Goal: Find specific page/section: Find specific page/section

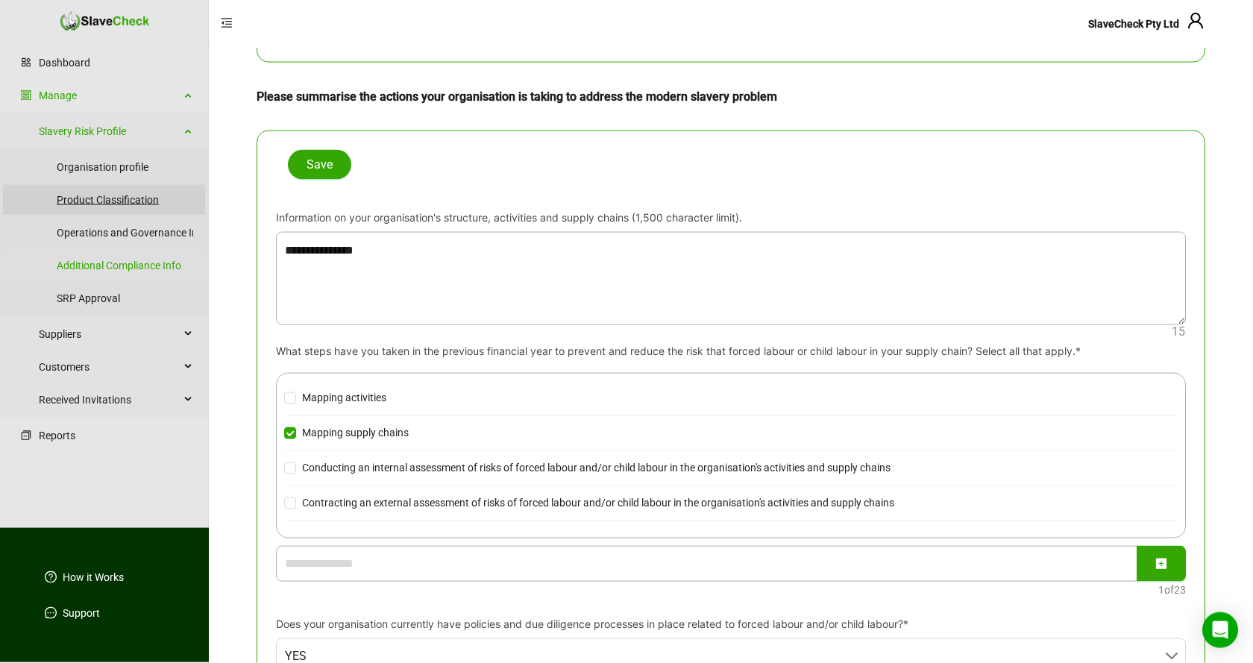
scroll to position [76, 0]
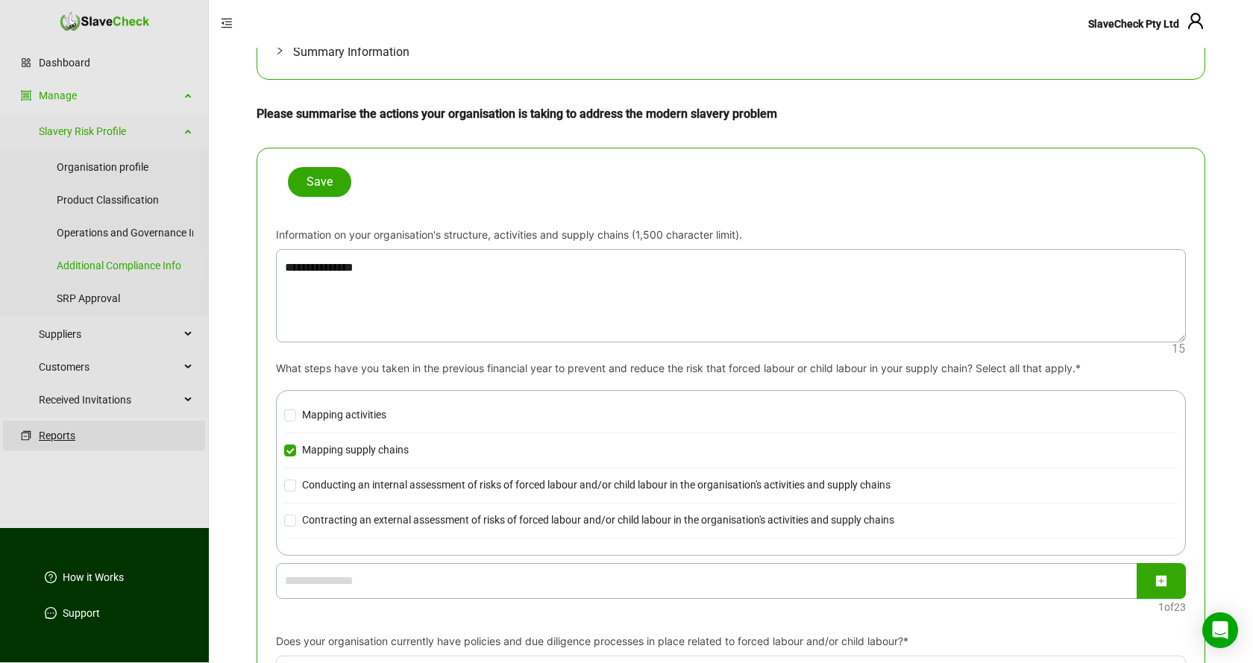
click at [63, 437] on link "Reports" at bounding box center [116, 436] width 154 height 30
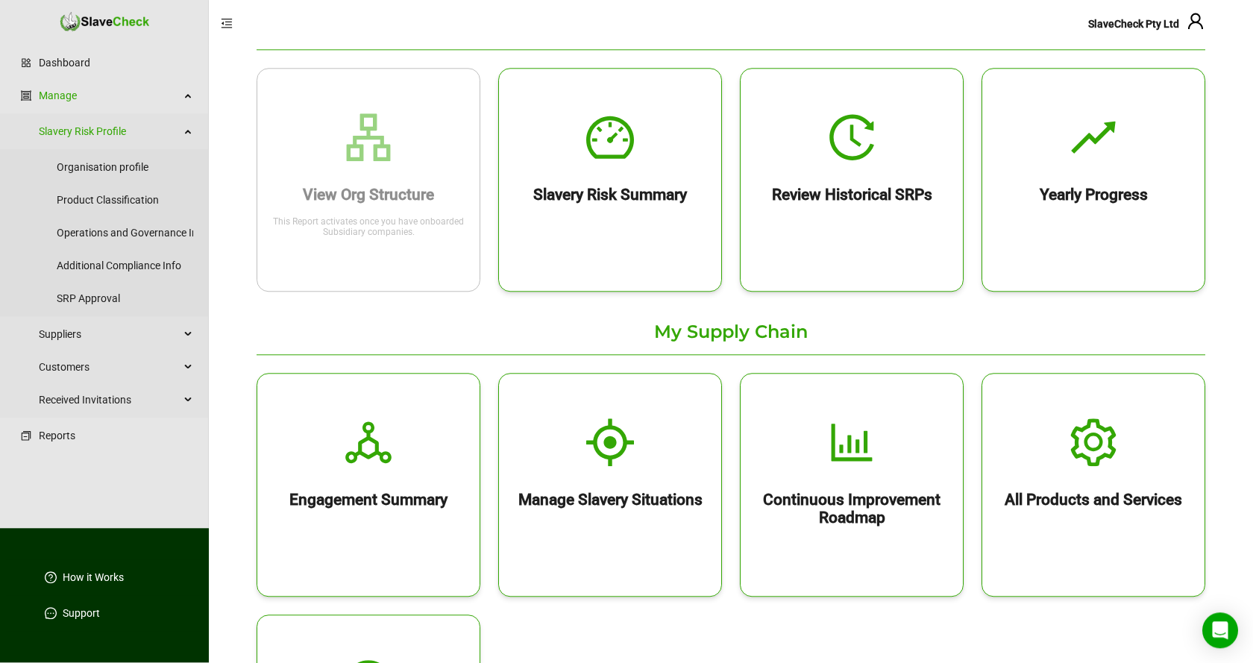
scroll to position [152, 0]
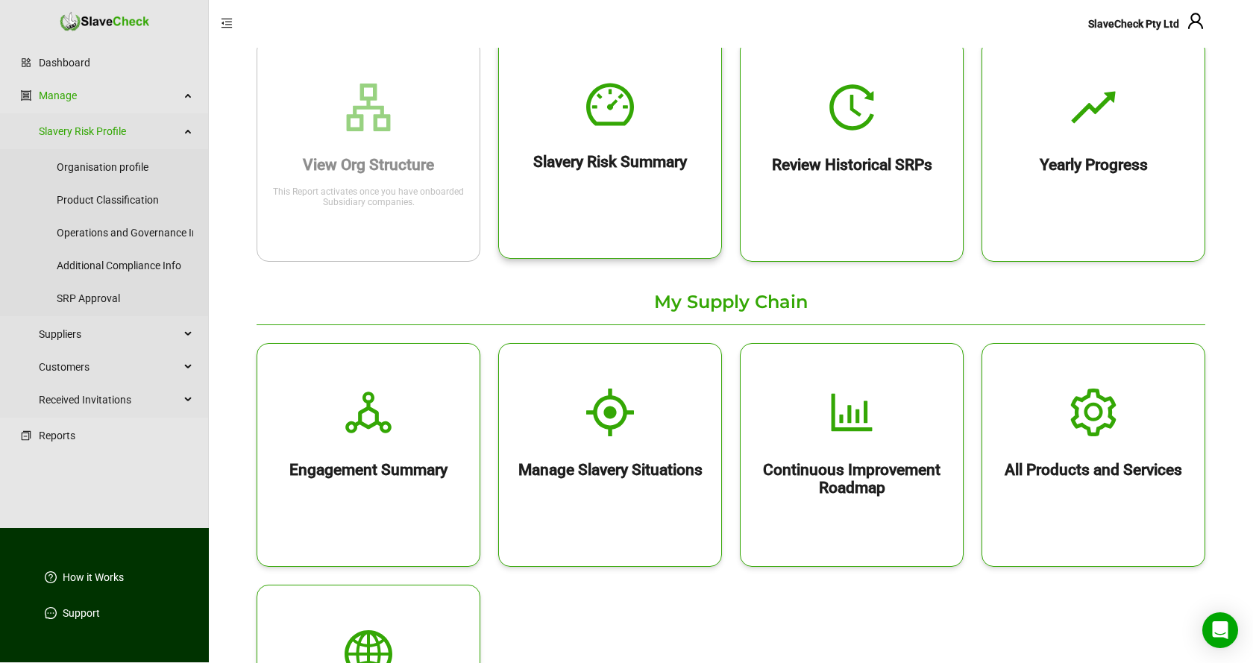
click at [622, 184] on div "Slavery Risk Summary" at bounding box center [610, 147] width 224 height 224
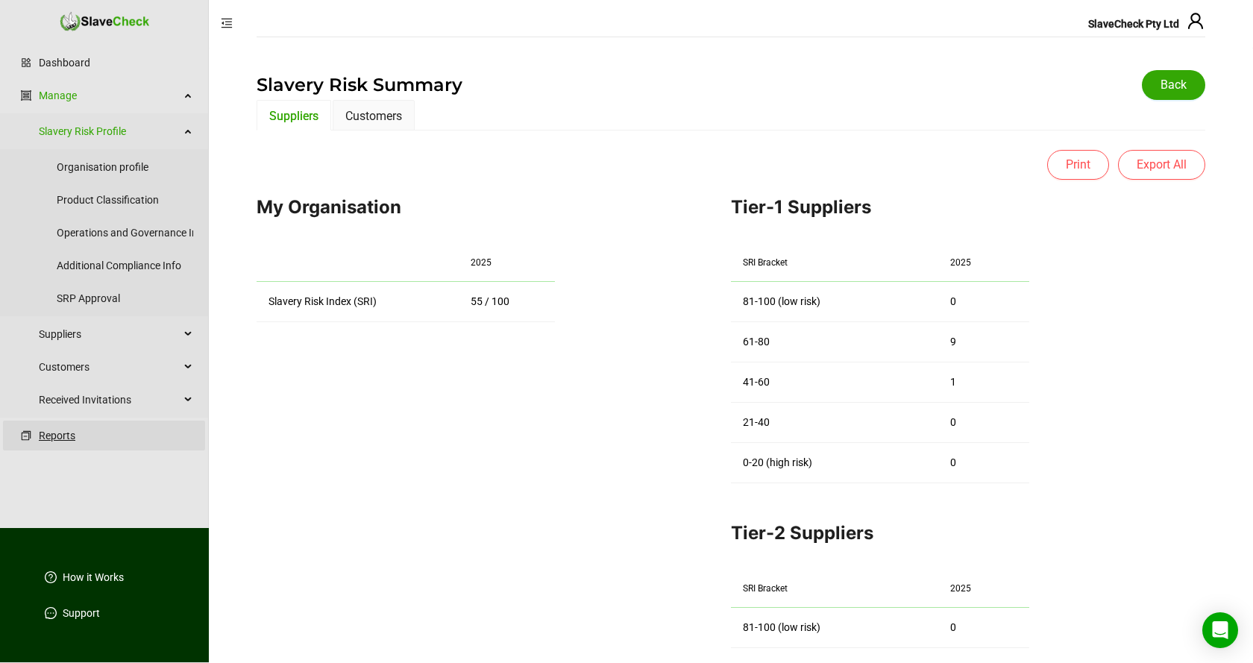
click at [58, 433] on link "Reports" at bounding box center [116, 436] width 154 height 30
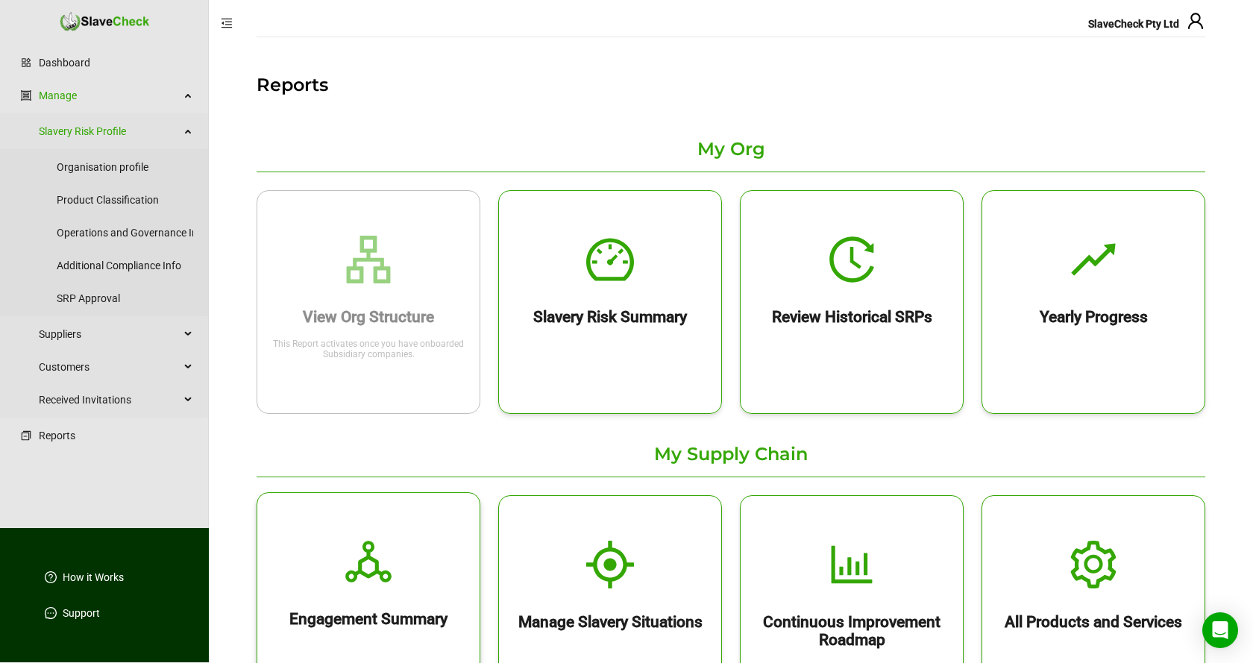
click at [366, 569] on icon "deployment-unit" at bounding box center [369, 562] width 48 height 48
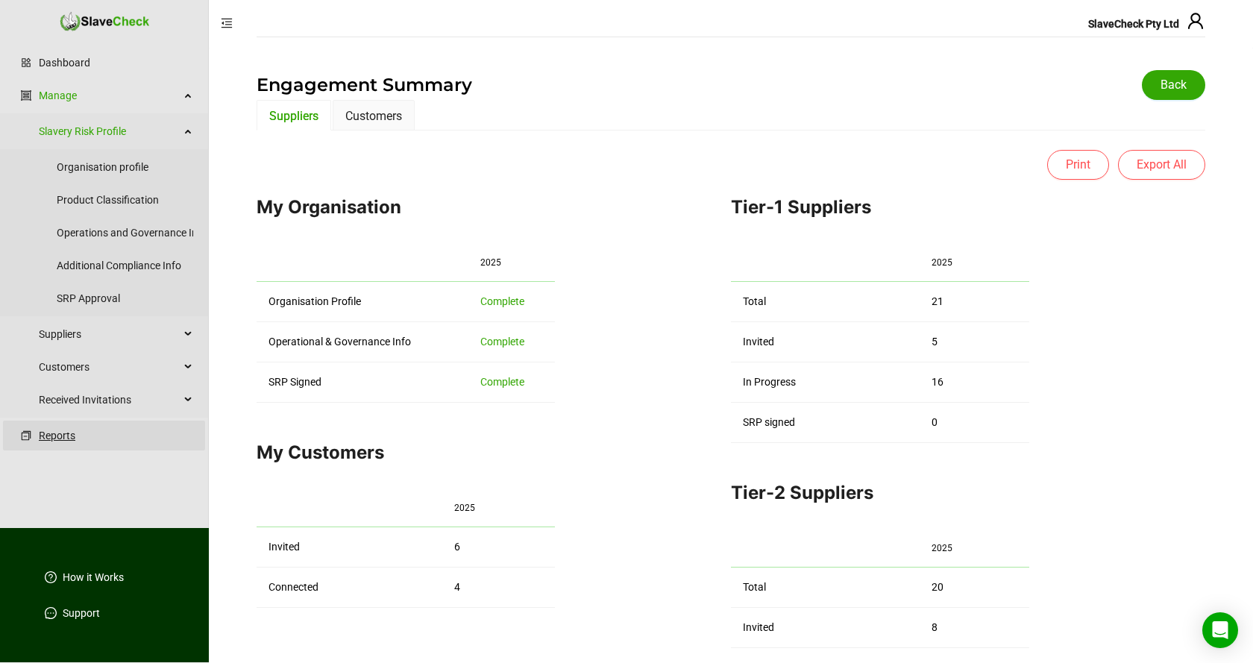
click at [59, 436] on link "Reports" at bounding box center [116, 436] width 154 height 30
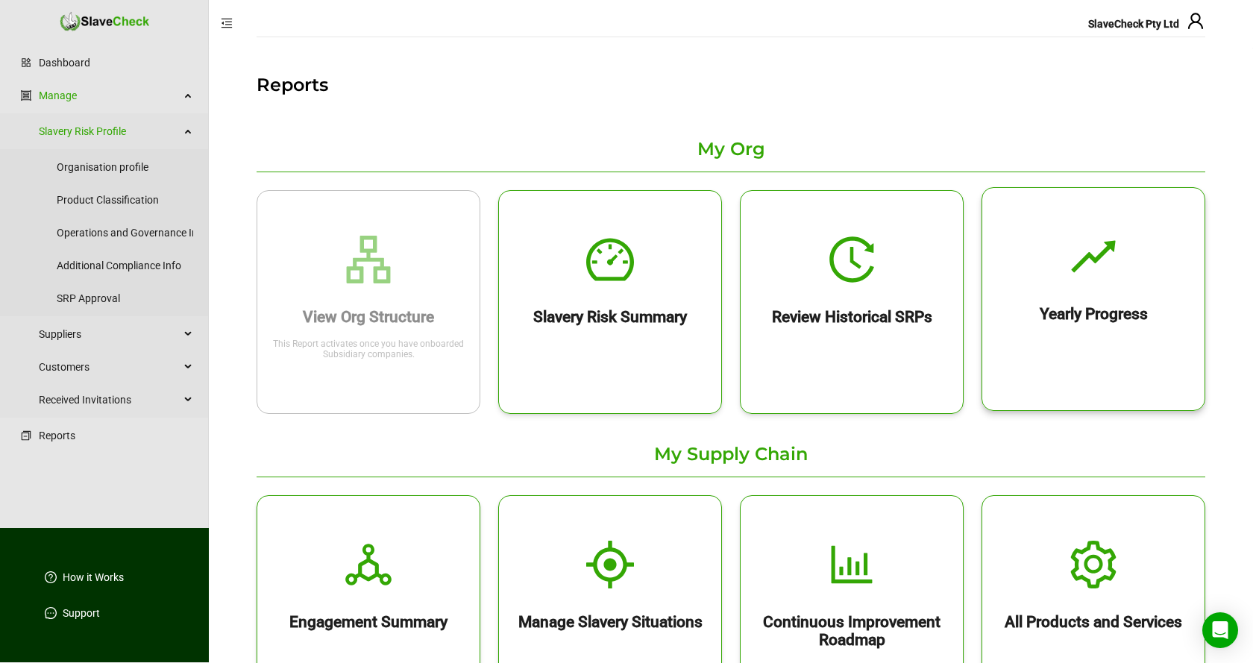
click at [1115, 307] on h2 "Yearly Progress" at bounding box center [1094, 314] width 222 height 18
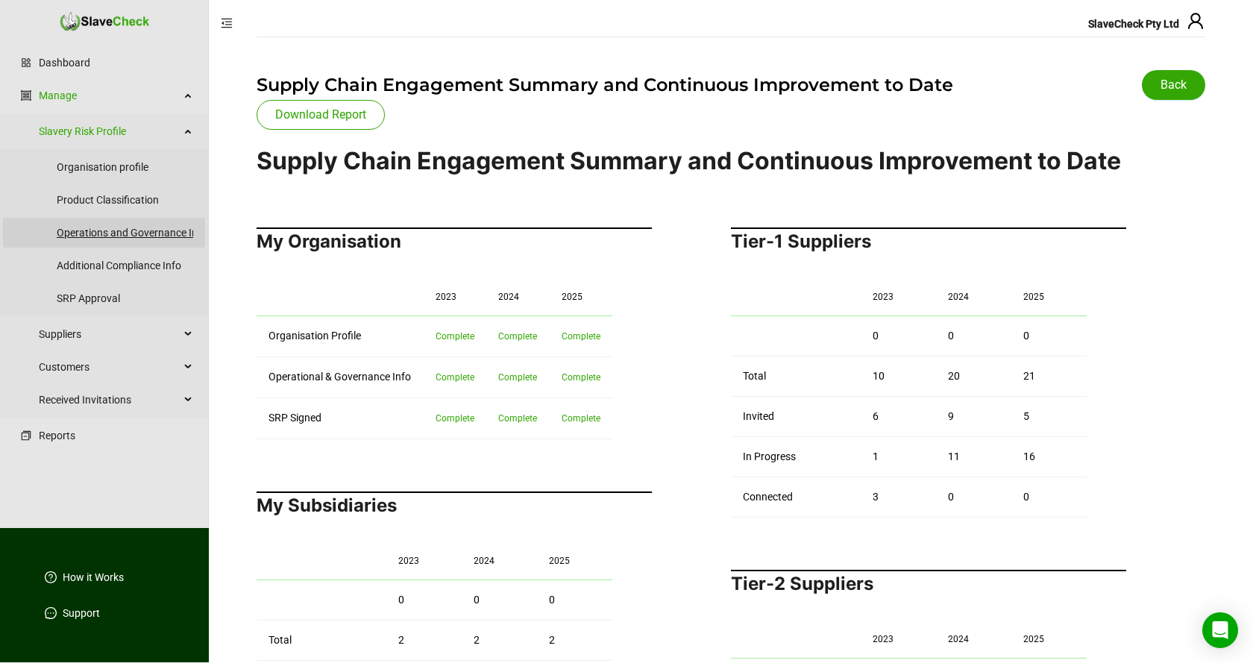
click at [118, 231] on link "Operations and Governance Info" at bounding box center [132, 233] width 151 height 30
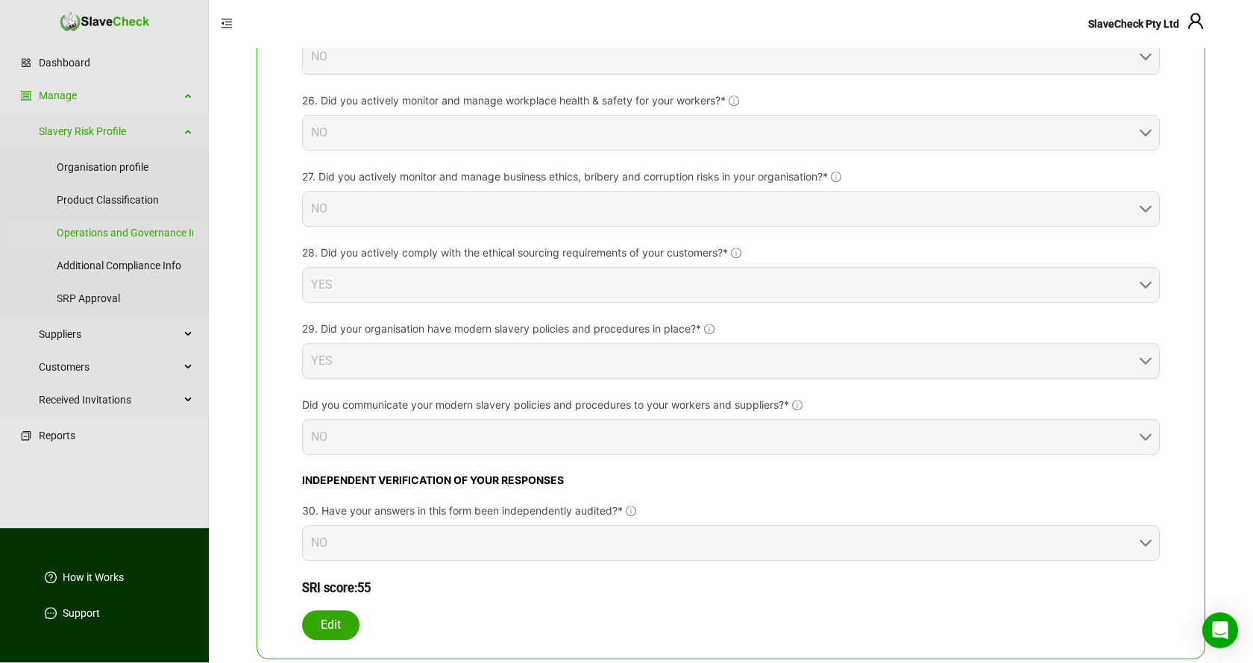
scroll to position [2608, 0]
